Goal: Use online tool/utility: Use online tool/utility

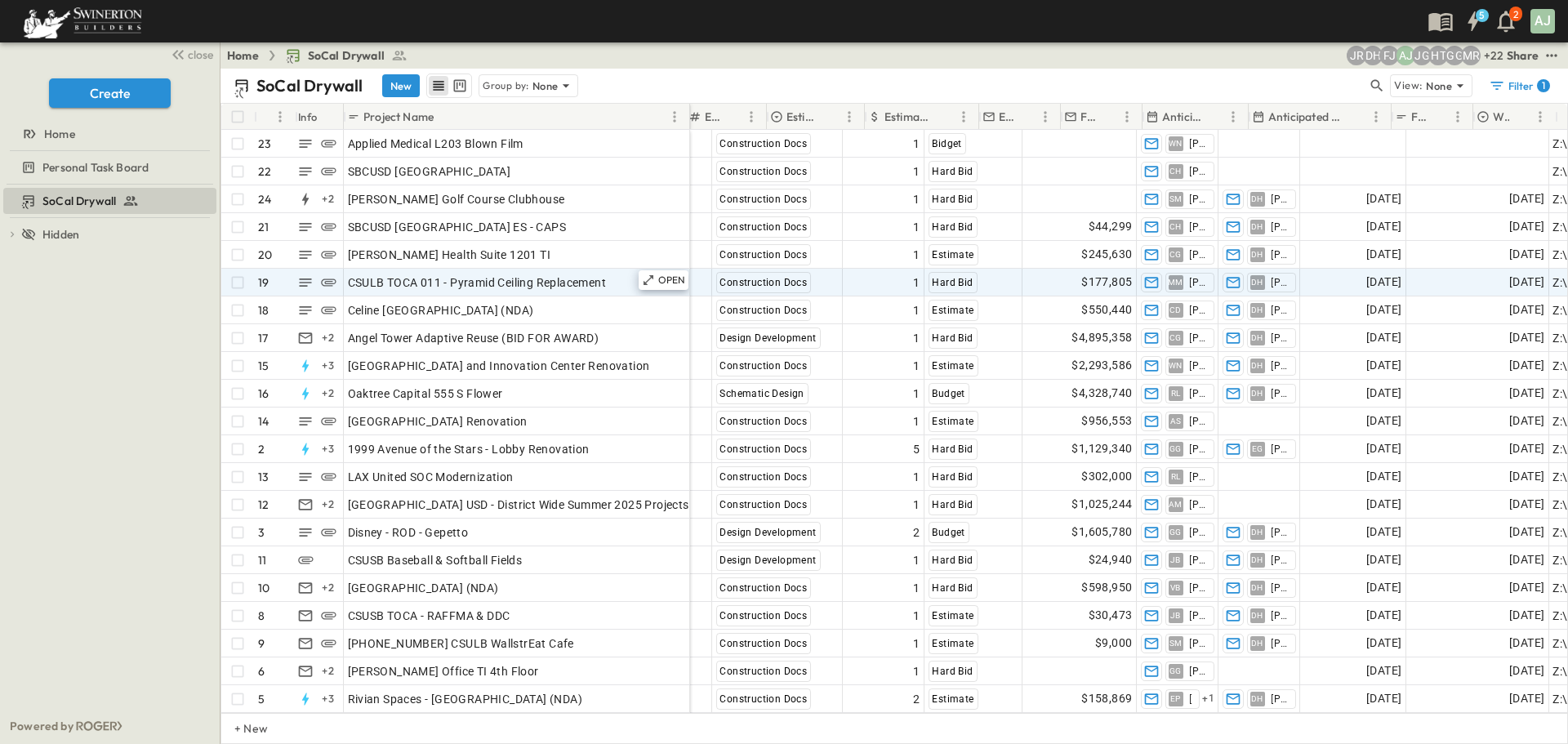
scroll to position [0, 1012]
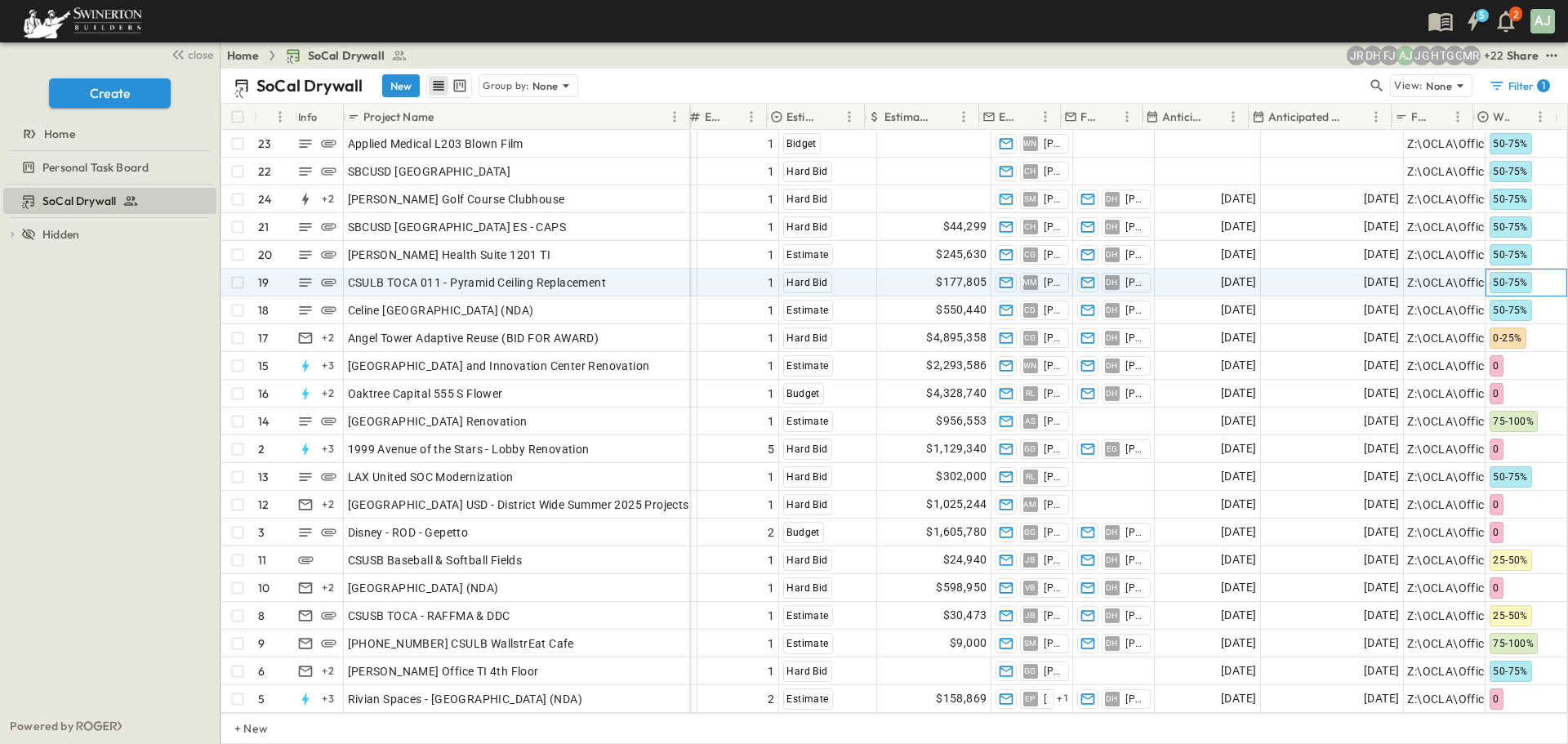
click at [1508, 284] on span "50-75%" at bounding box center [1510, 282] width 34 height 11
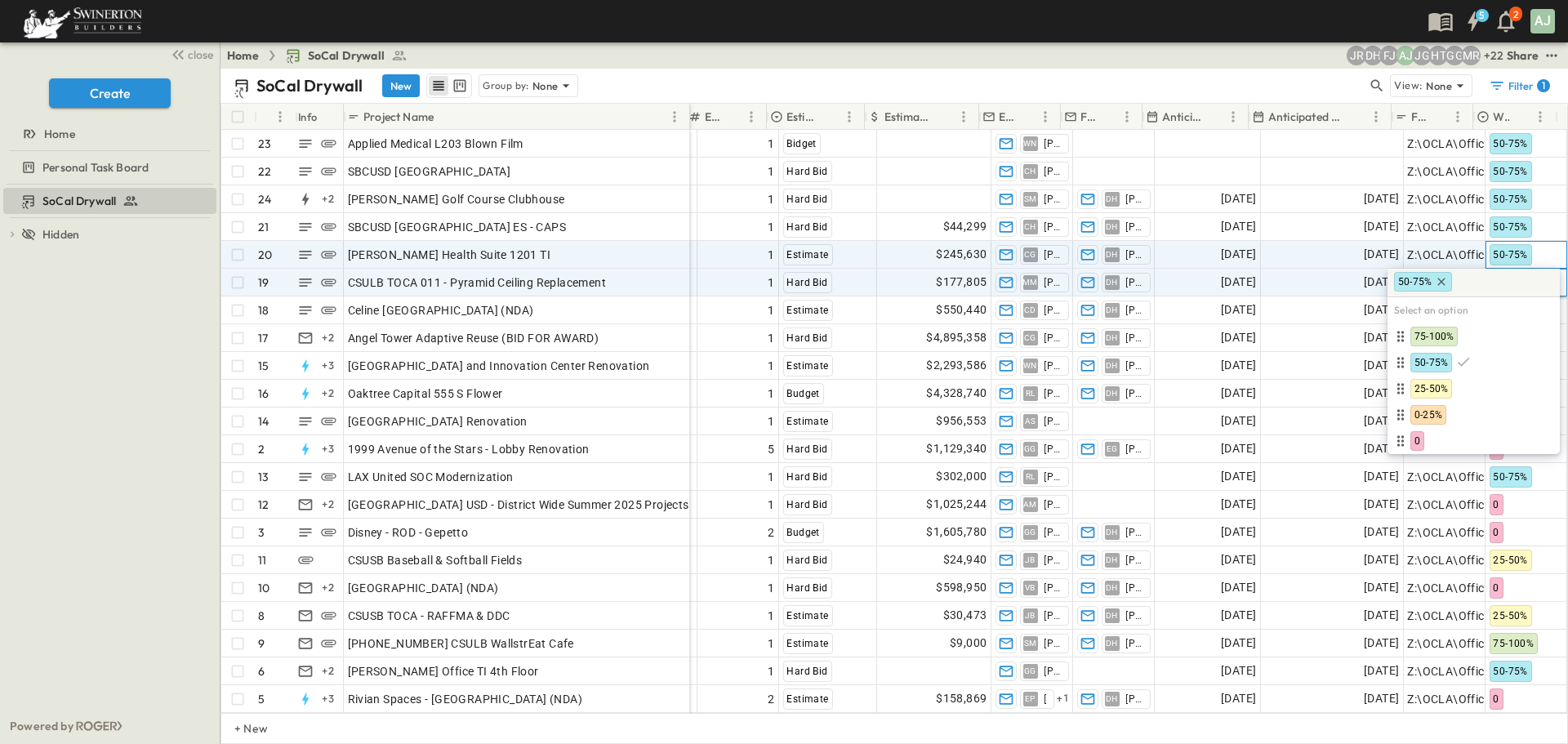
click at [1539, 248] on div "50-75%" at bounding box center [1525, 255] width 80 height 26
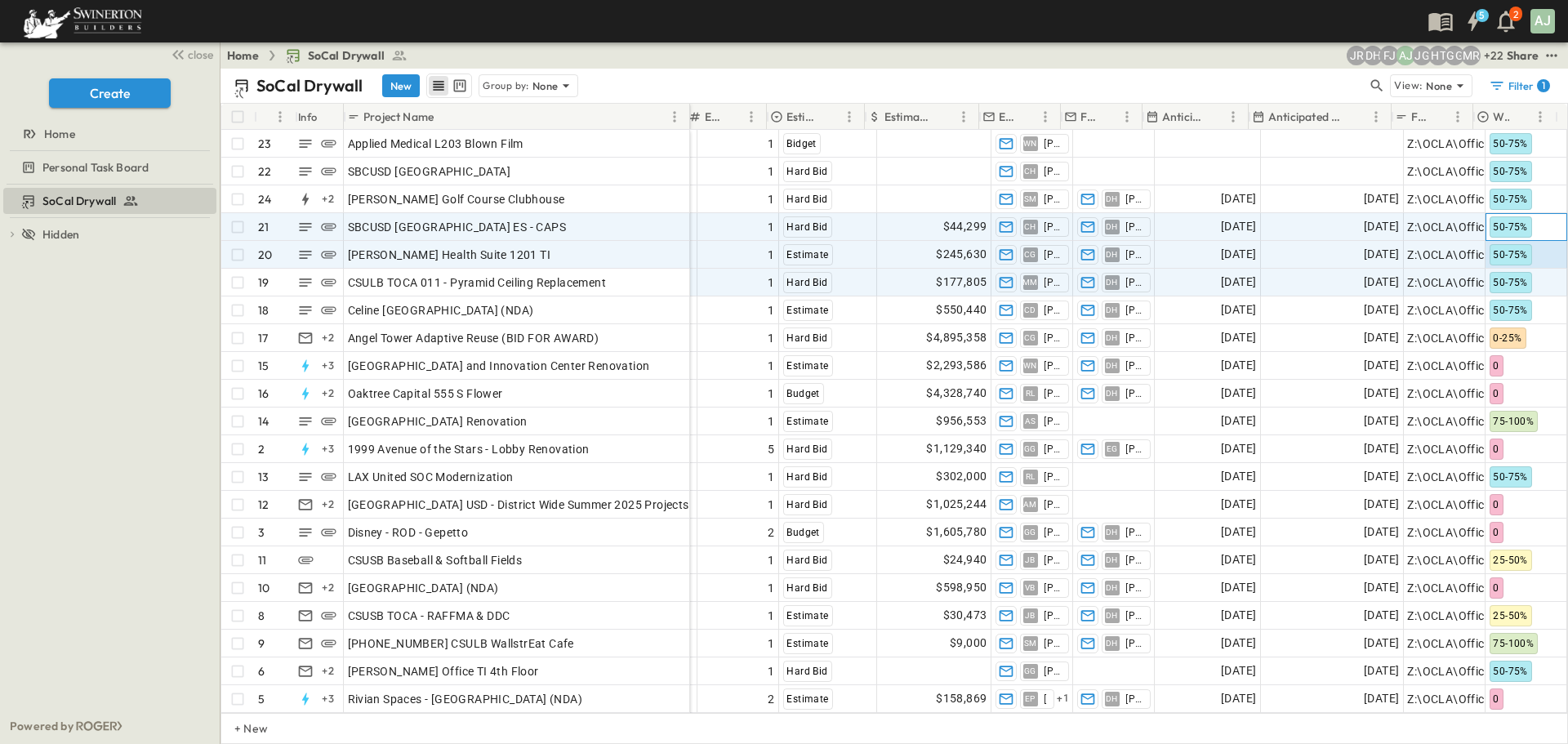
click at [1543, 225] on div "50-75%" at bounding box center [1525, 227] width 80 height 26
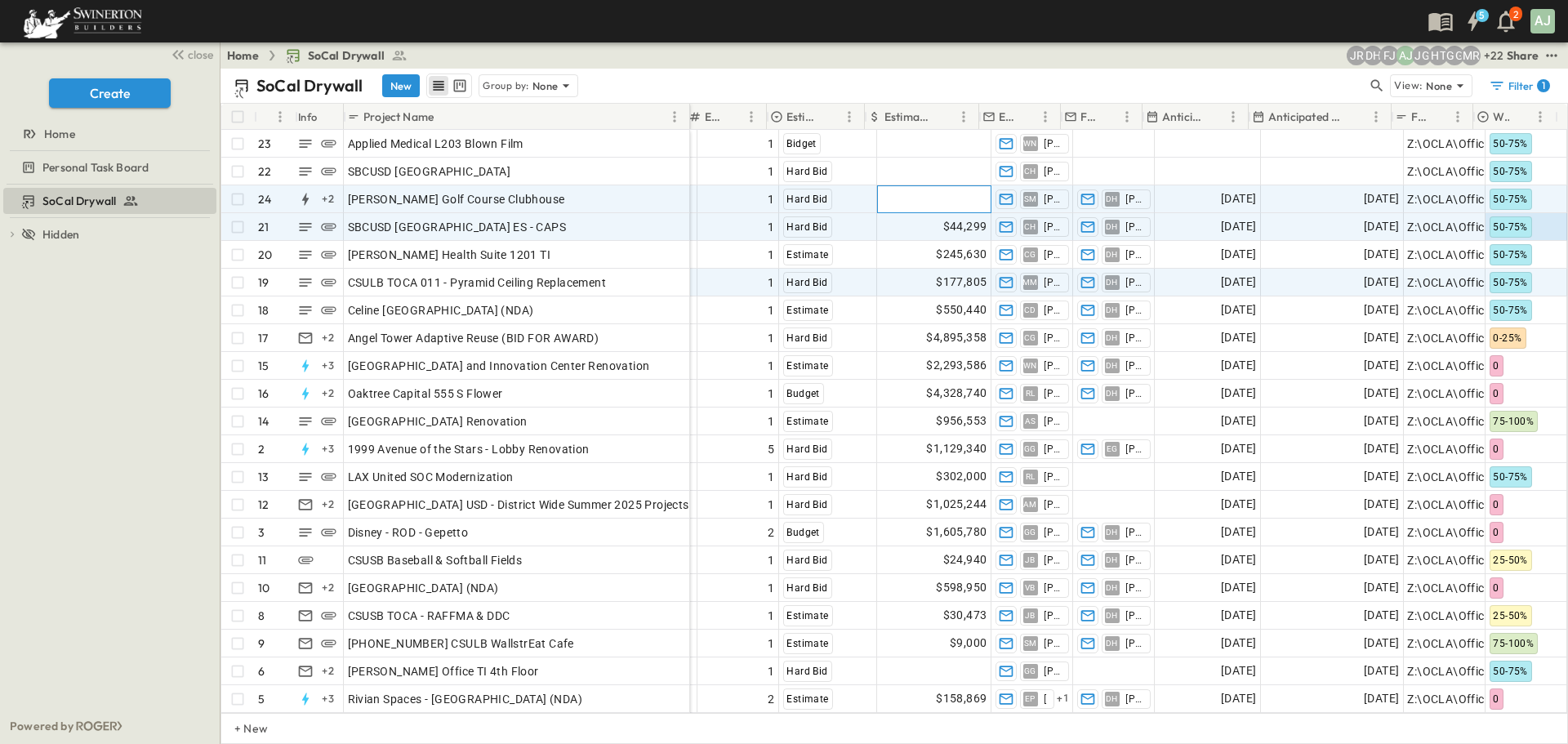
click at [919, 198] on span "Add Amount" at bounding box center [952, 198] width 67 height 17
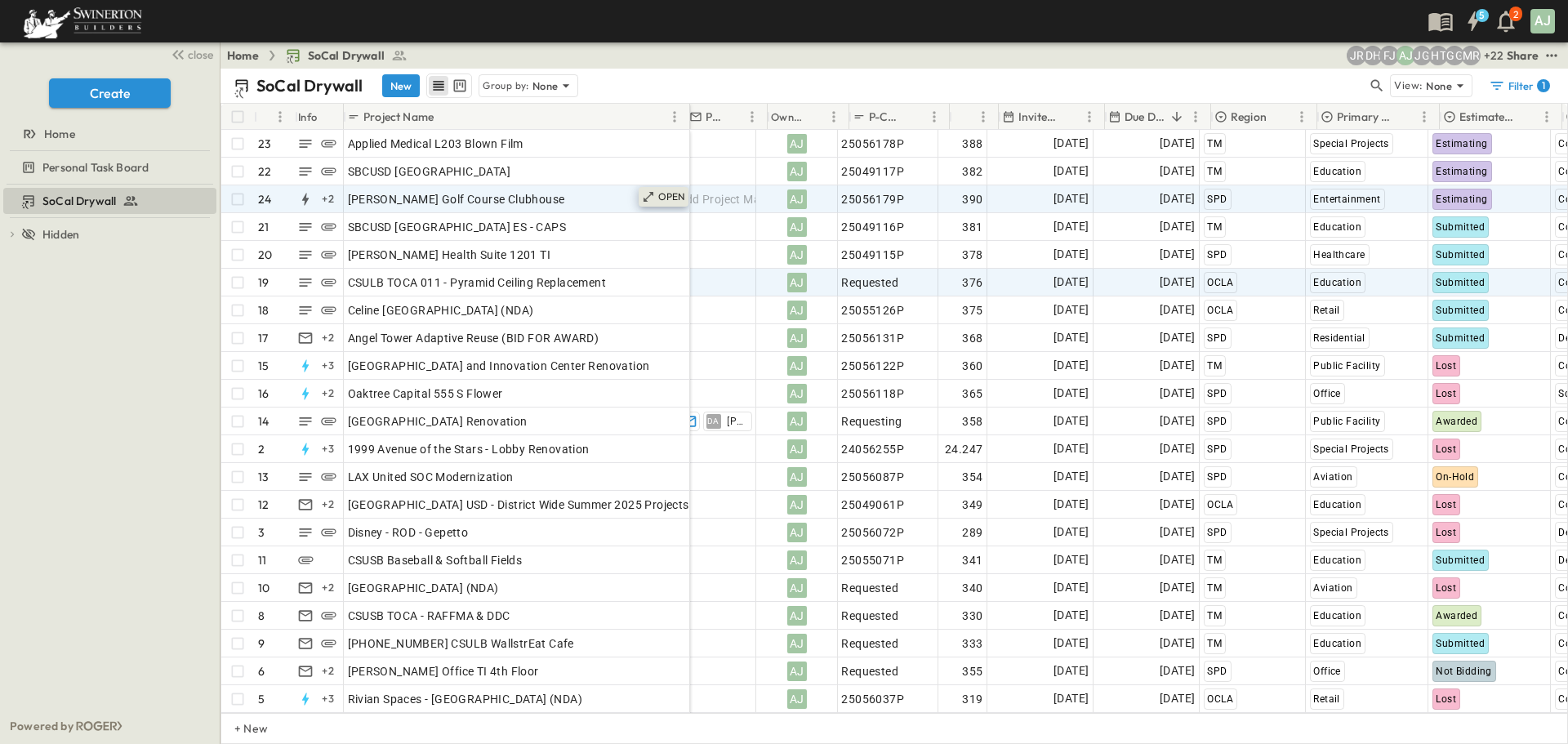
scroll to position [0, 0]
